Goal: Task Accomplishment & Management: Use online tool/utility

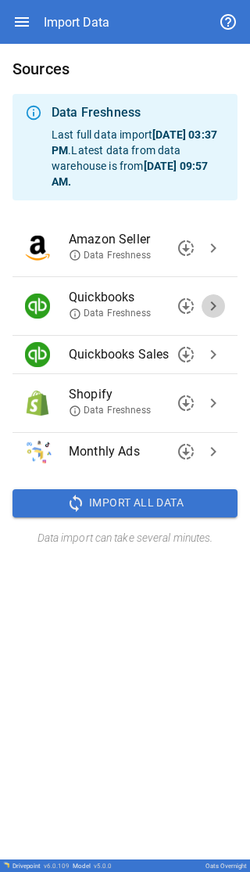
click at [81, 8] on span "chevron_right" at bounding box center [213, 306] width 19 height 19
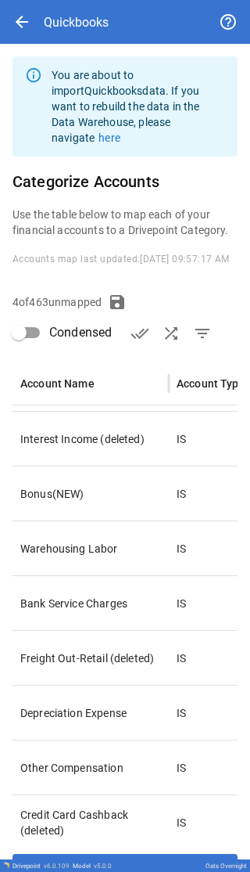
scroll to position [74, 0]
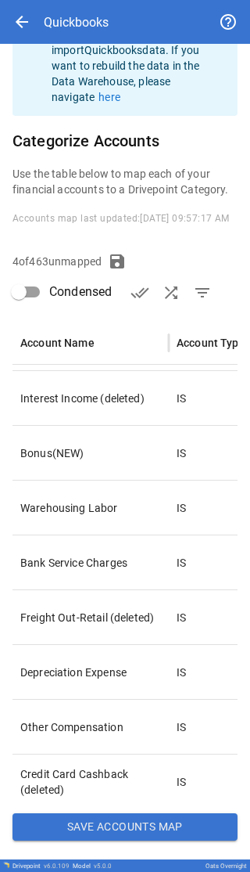
click at [81, 8] on button "Save Accounts Map" at bounding box center [125, 827] width 225 height 28
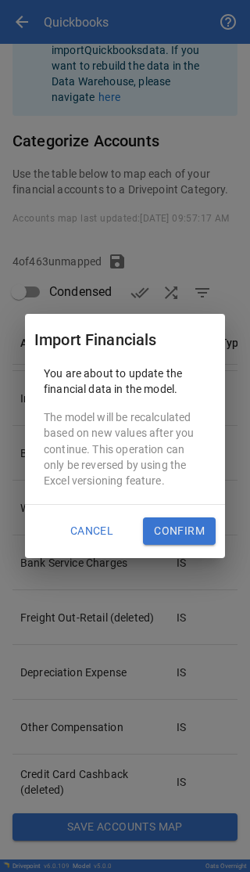
click at [81, 8] on button "Confirm" at bounding box center [179, 531] width 73 height 28
